Goal: Book appointment/travel/reservation

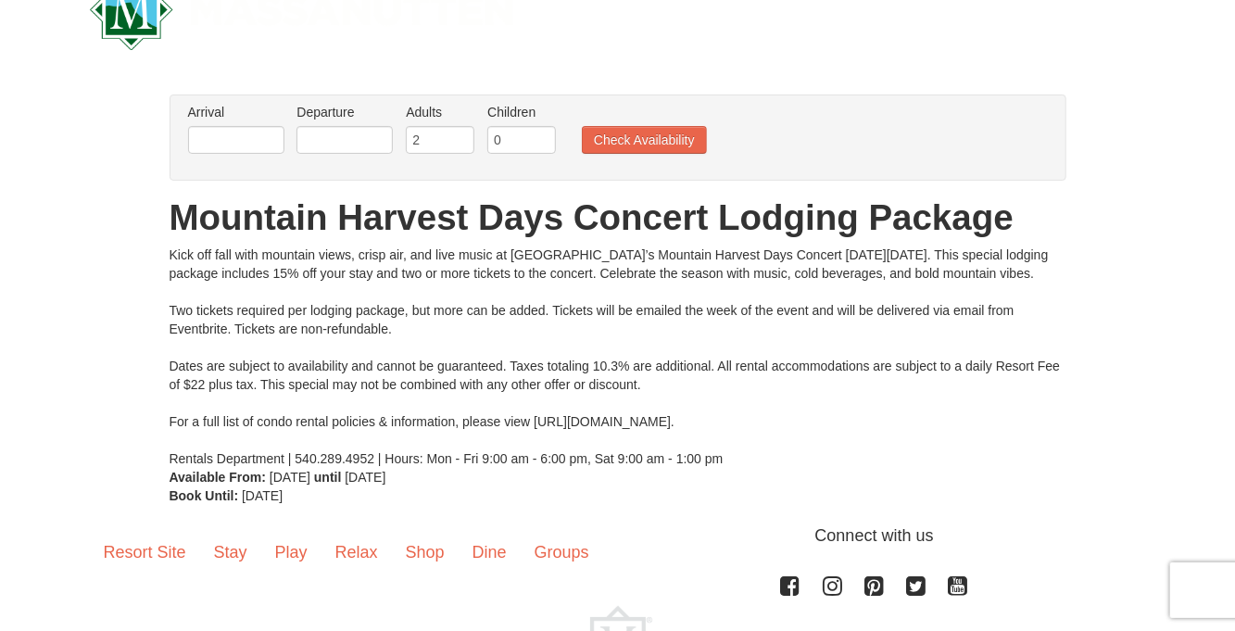
scroll to position [54, 0]
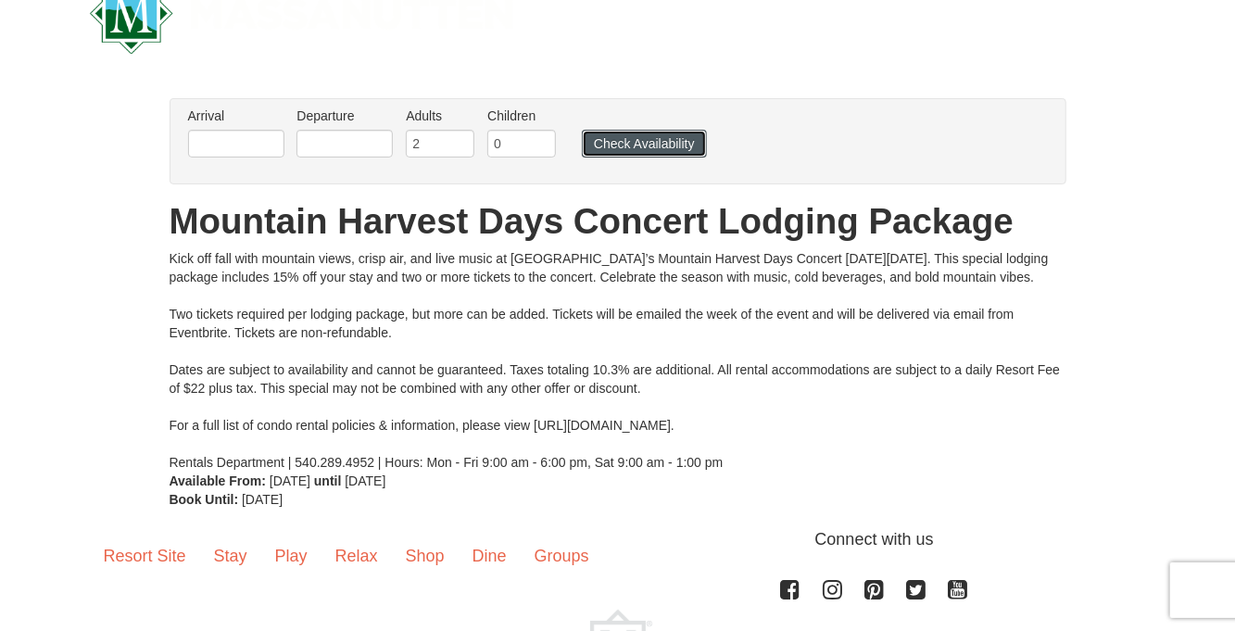
click at [648, 143] on button "Check Availability" at bounding box center [644, 144] width 125 height 28
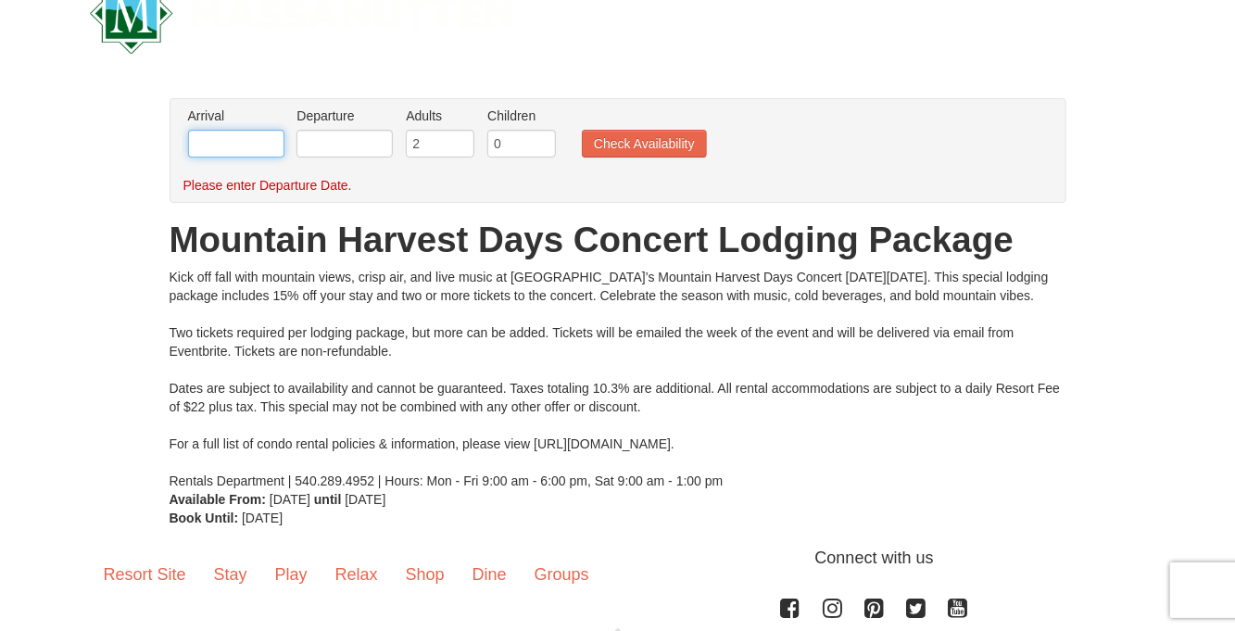
click at [245, 152] on input "text" at bounding box center [236, 144] width 96 height 28
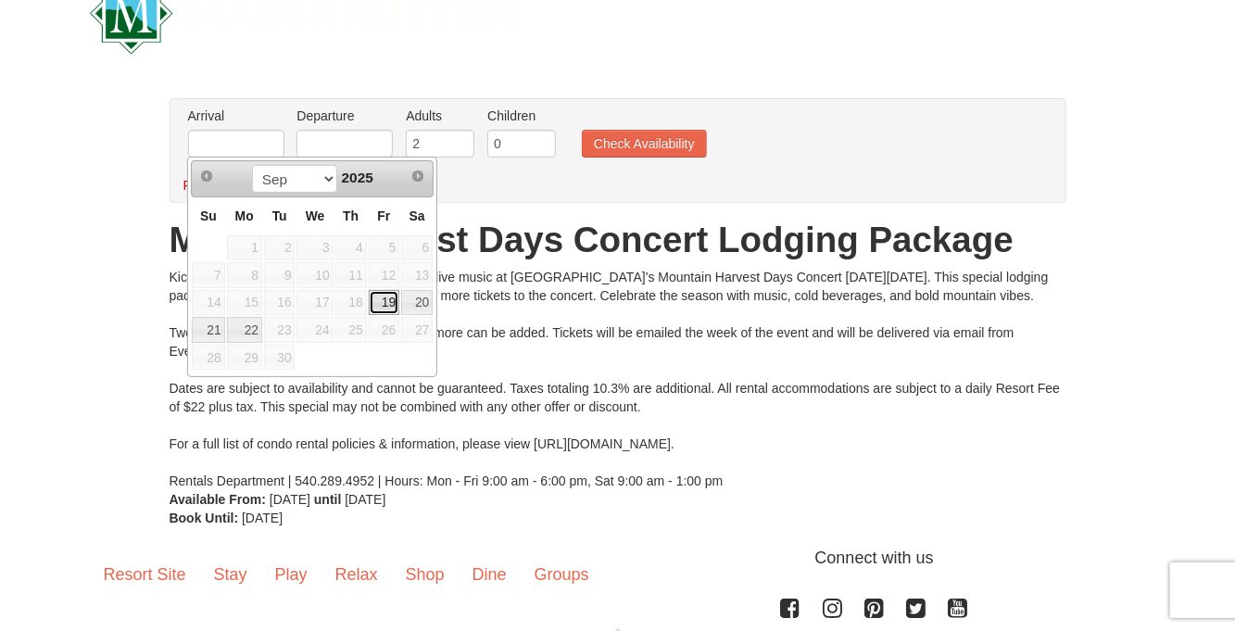
click at [390, 302] on link "19" at bounding box center [385, 303] width 32 height 26
type input "[DATE]"
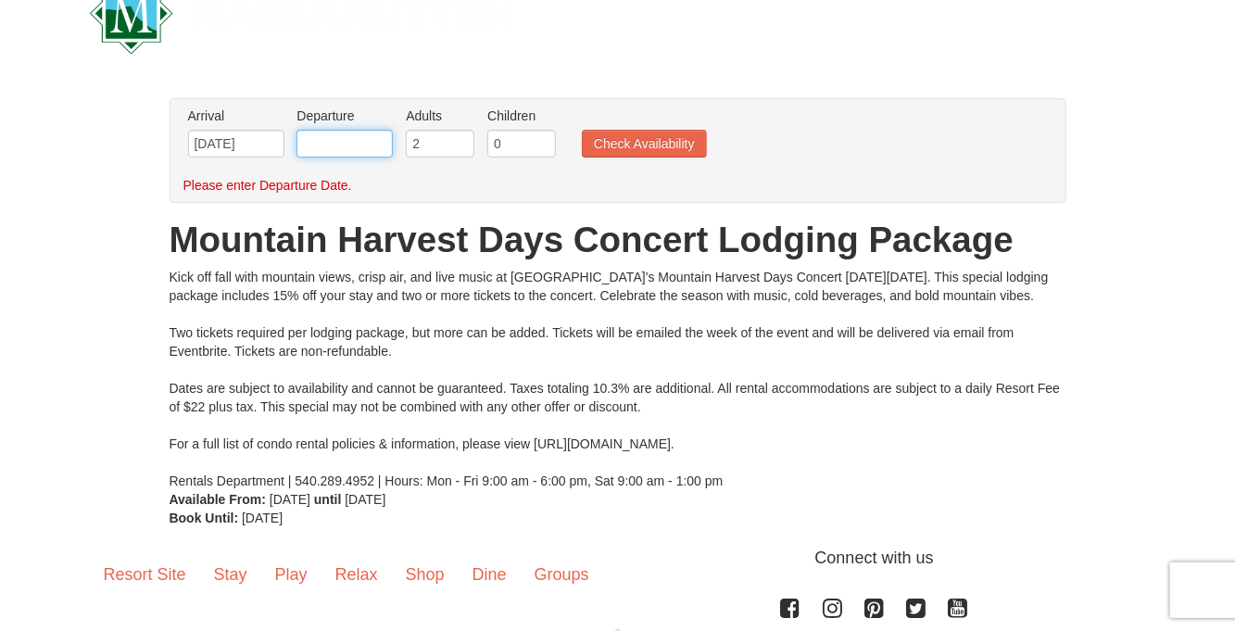
click at [347, 135] on input "text" at bounding box center [345, 144] width 96 height 28
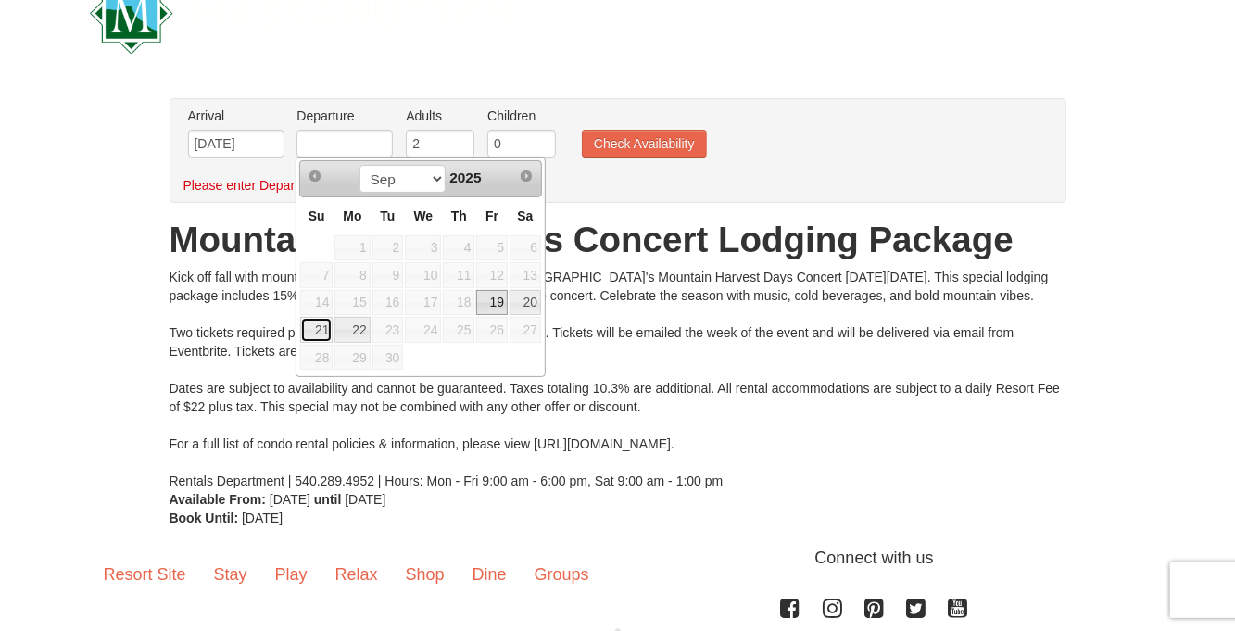
click at [322, 332] on link "21" at bounding box center [316, 330] width 32 height 26
type input "[DATE]"
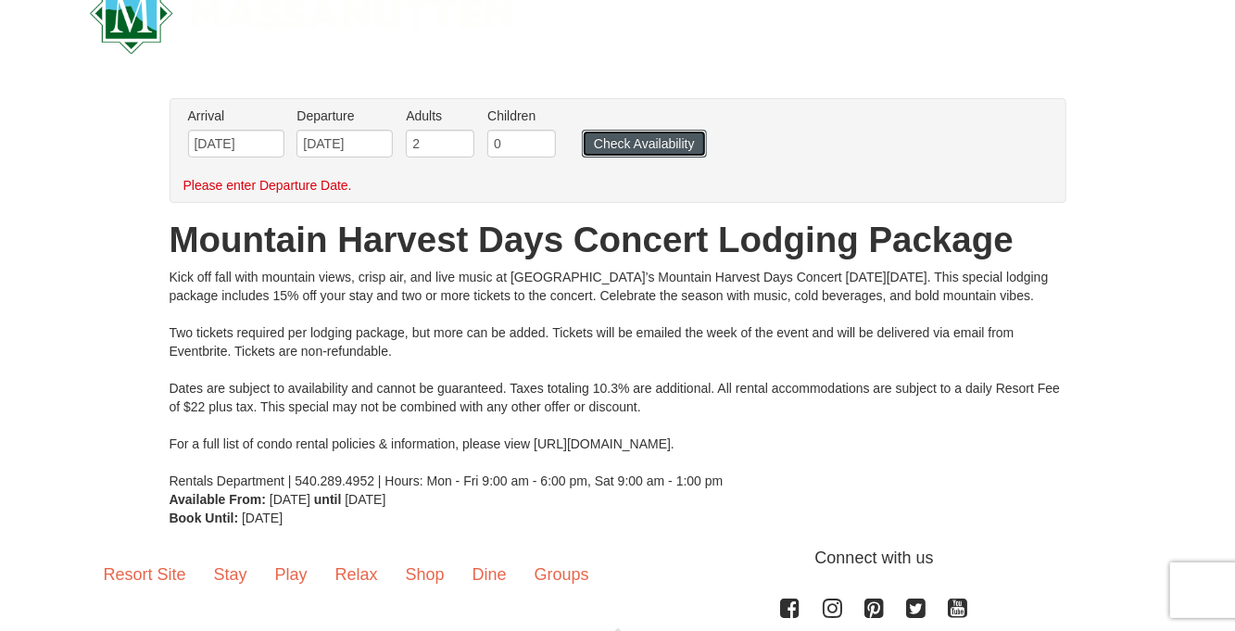
click at [660, 148] on button "Check Availability" at bounding box center [644, 144] width 125 height 28
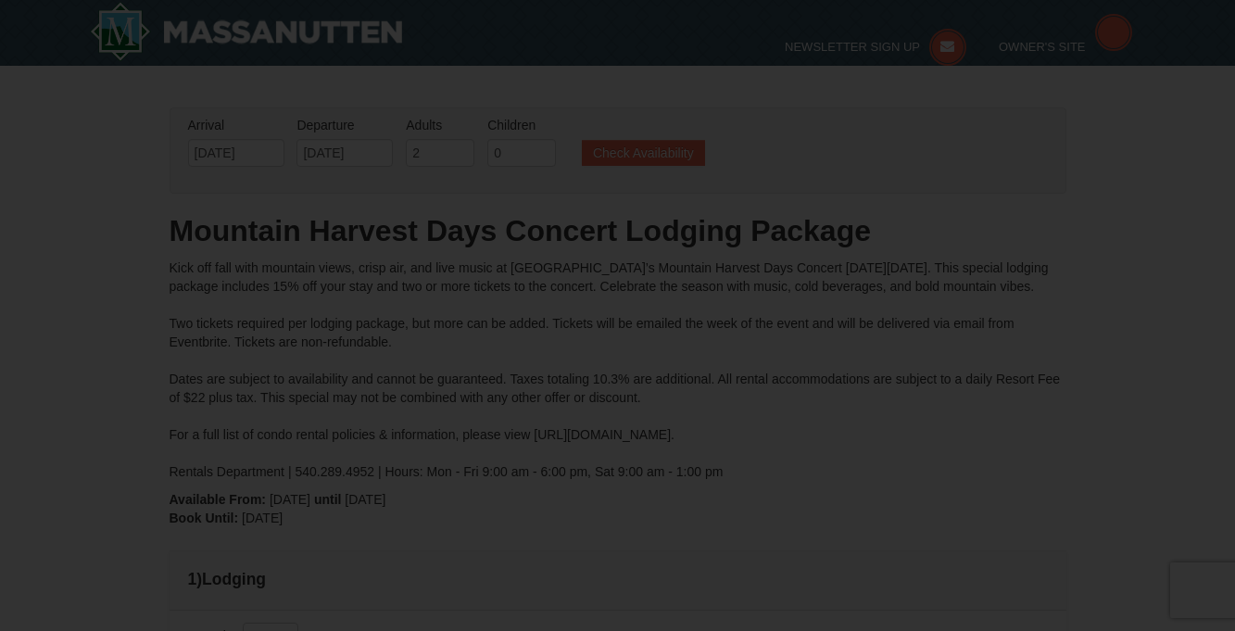
type input "[DATE]"
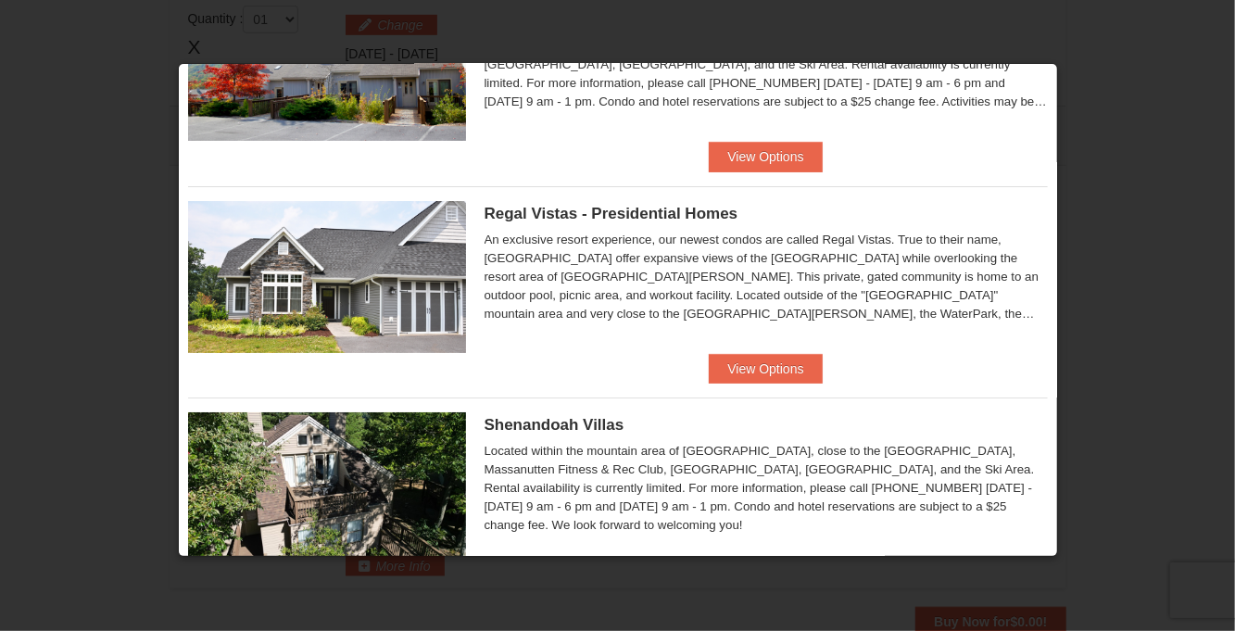
scroll to position [127, 0]
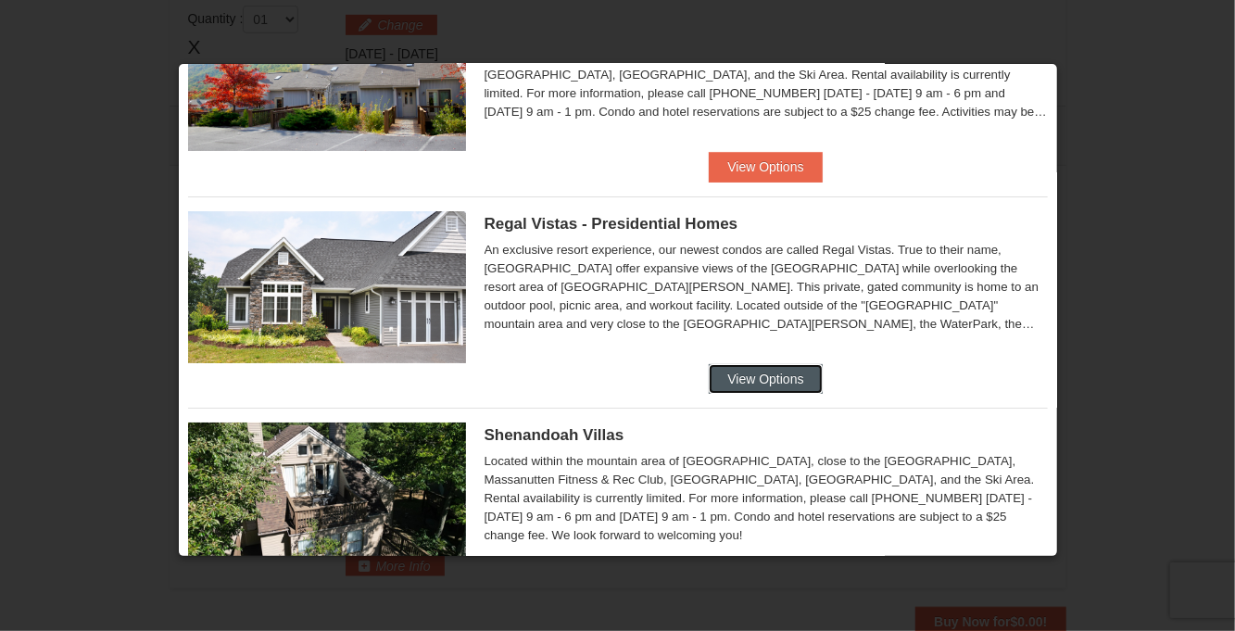
click at [798, 379] on button "View Options" at bounding box center [765, 379] width 113 height 30
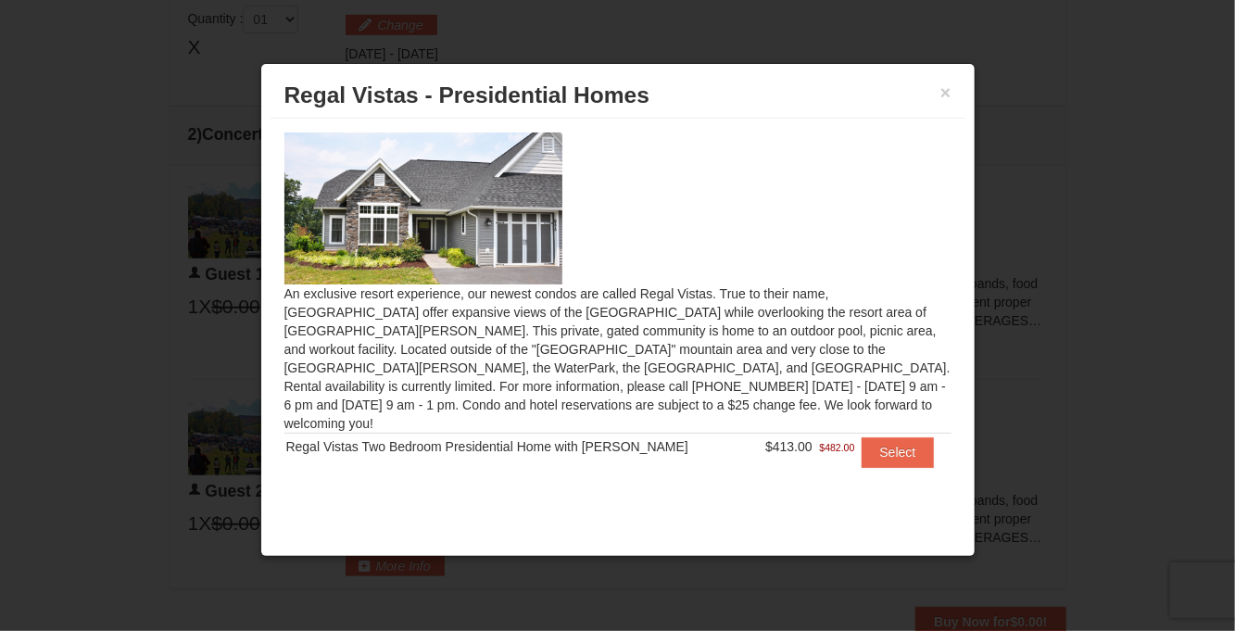
click at [1104, 209] on div at bounding box center [617, 315] width 1235 height 631
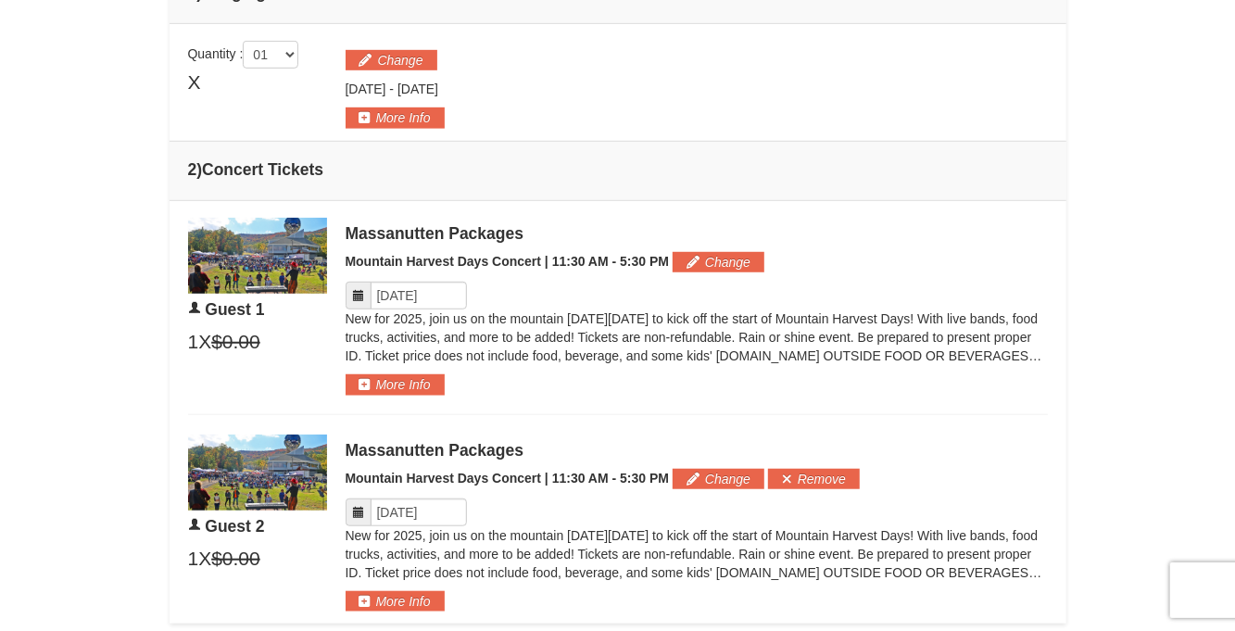
scroll to position [0, 0]
